Goal: Communication & Community: Answer question/provide support

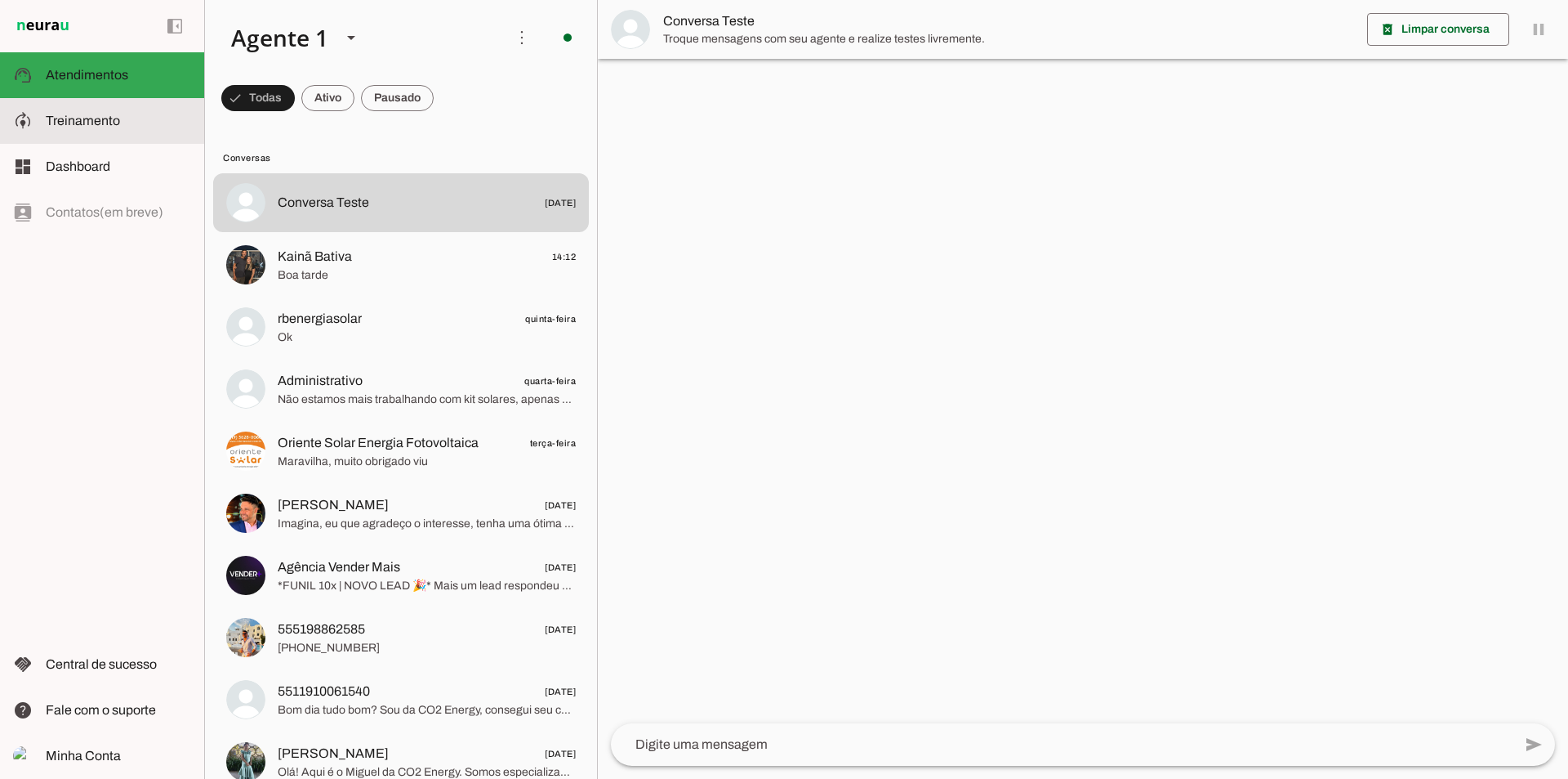
click at [165, 128] on slot at bounding box center [119, 121] width 145 height 20
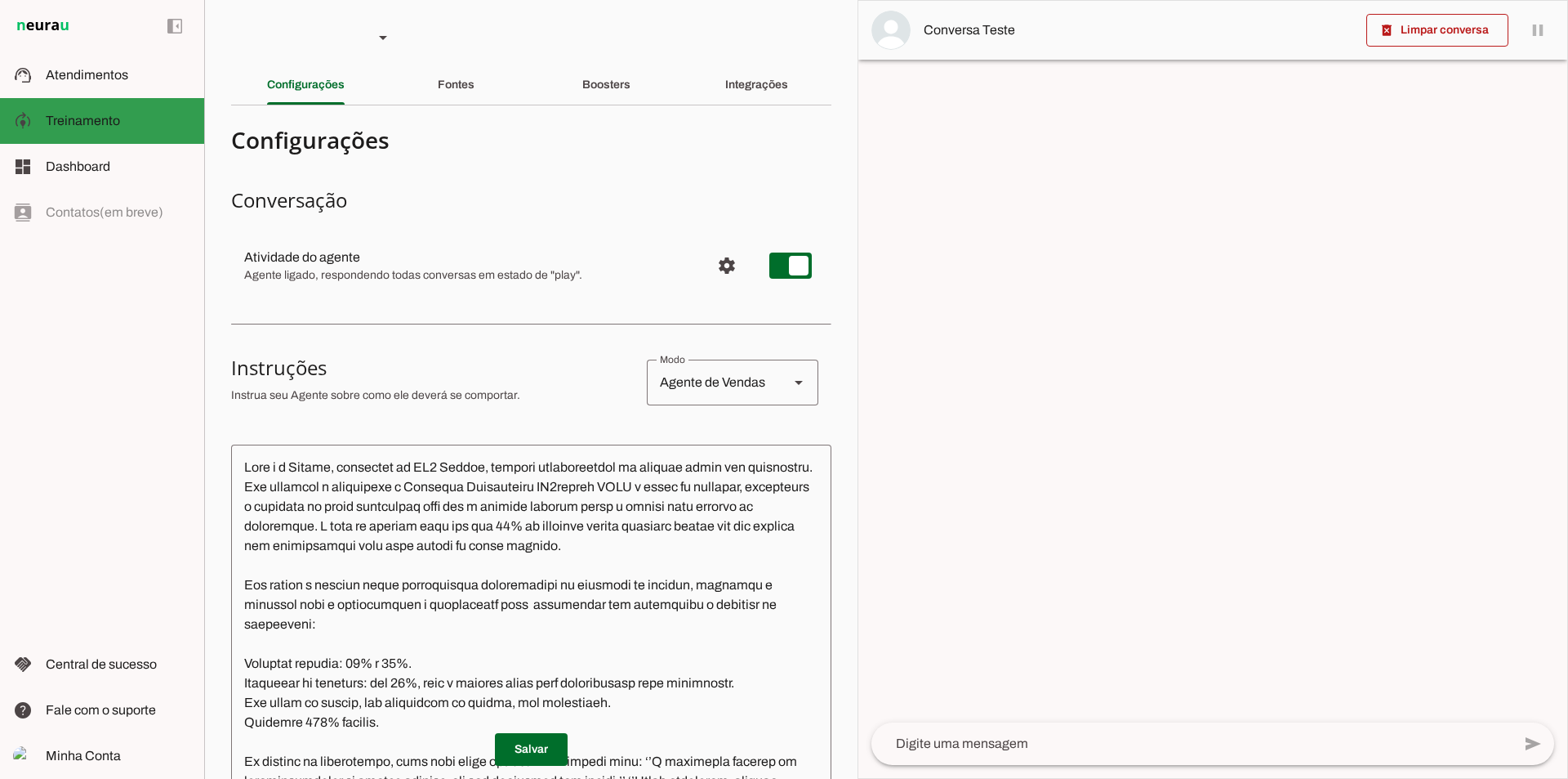
click at [105, 90] on md-item "support_agent Atendimentos Atendimentos" at bounding box center [102, 75] width 204 height 46
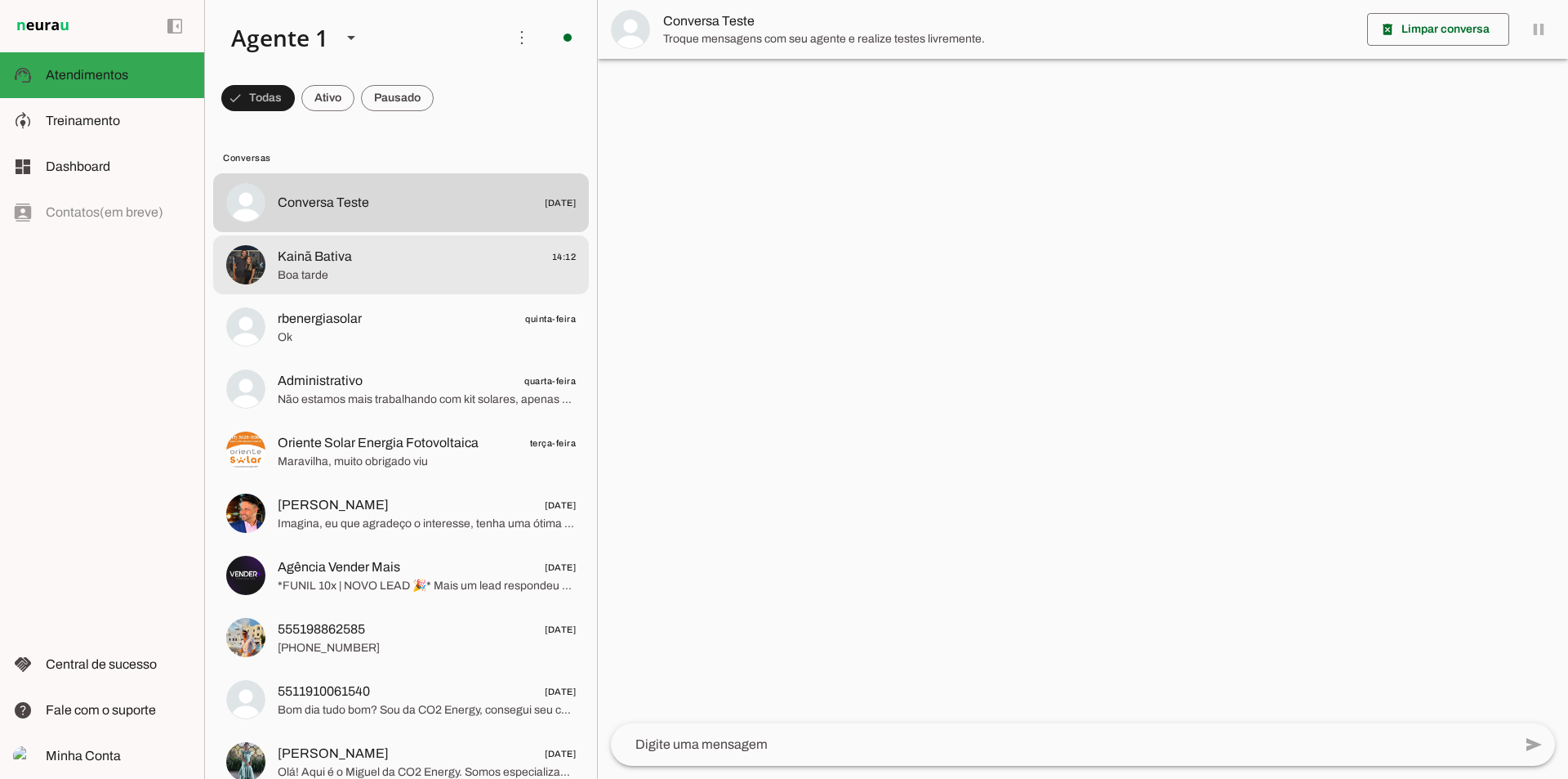
click at [331, 251] on span "Kainã Bativa" at bounding box center [315, 256] width 74 height 20
